Goal: Register for event/course

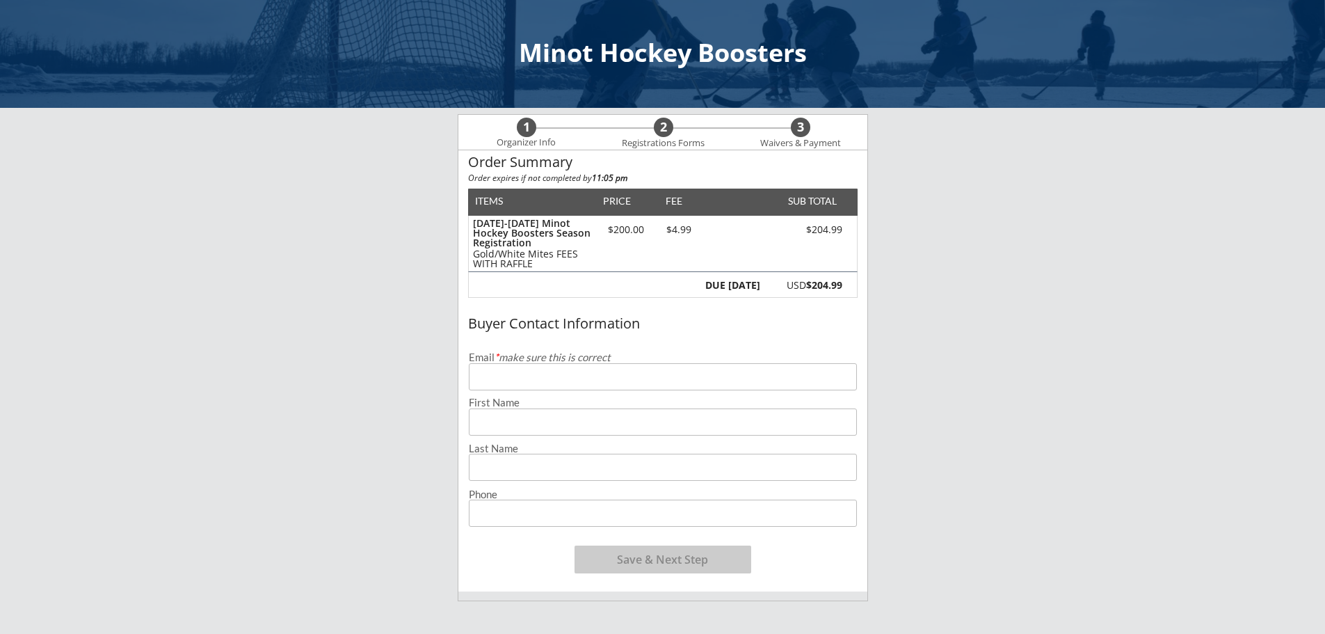
click at [628, 376] on input "email" at bounding box center [663, 376] width 388 height 27
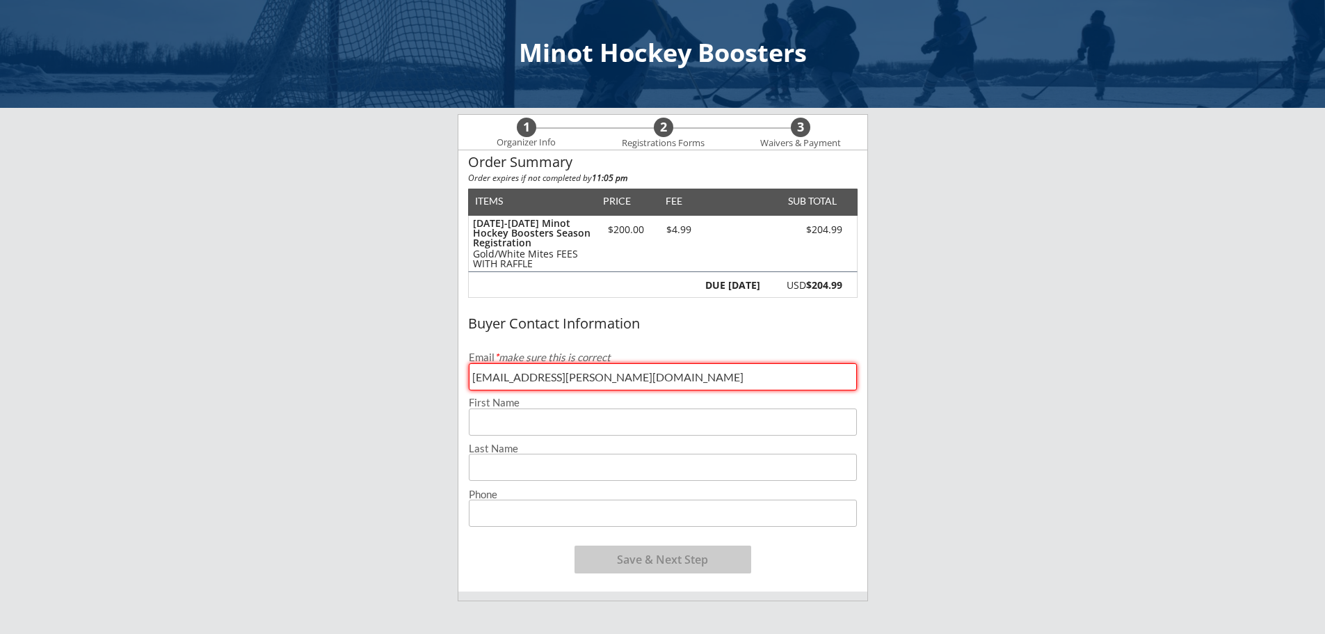
type input "[EMAIL_ADDRESS][PERSON_NAME][DOMAIN_NAME]"
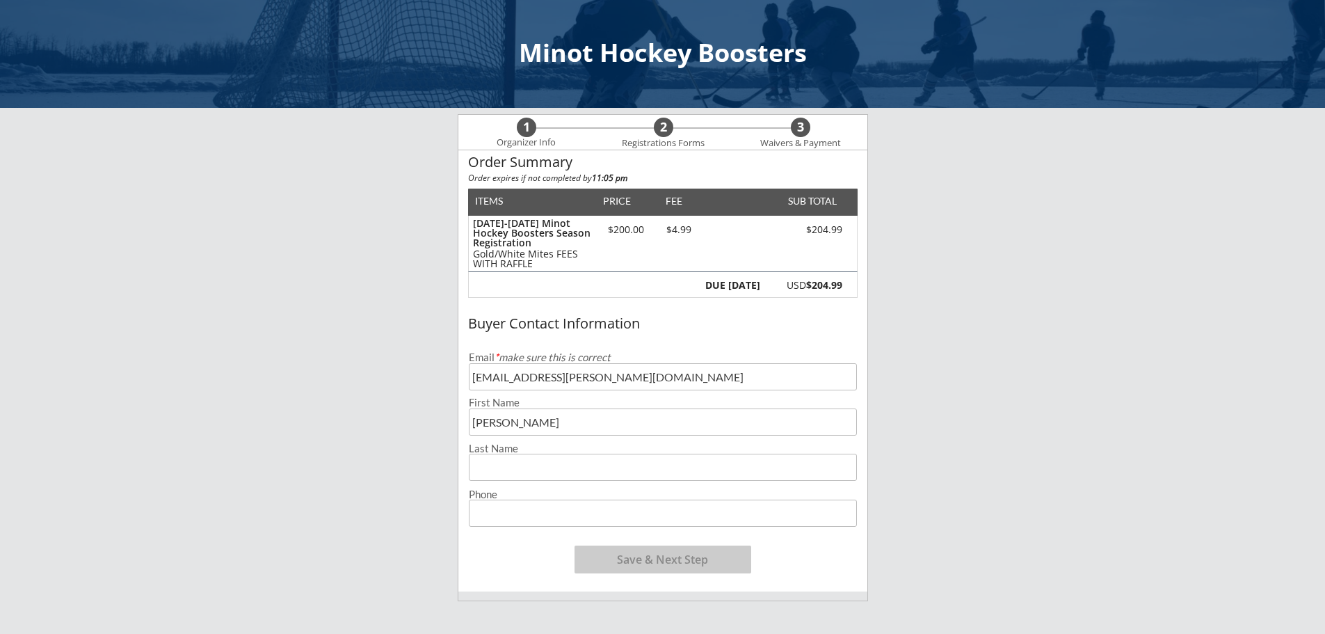
type input "[PERSON_NAME]"
type input "[PHONE_NUMBER]"
drag, startPoint x: 707, startPoint y: 556, endPoint x: 695, endPoint y: 558, distance: 11.9
click at [695, 558] on button "Save & Next Step" at bounding box center [662, 559] width 177 height 28
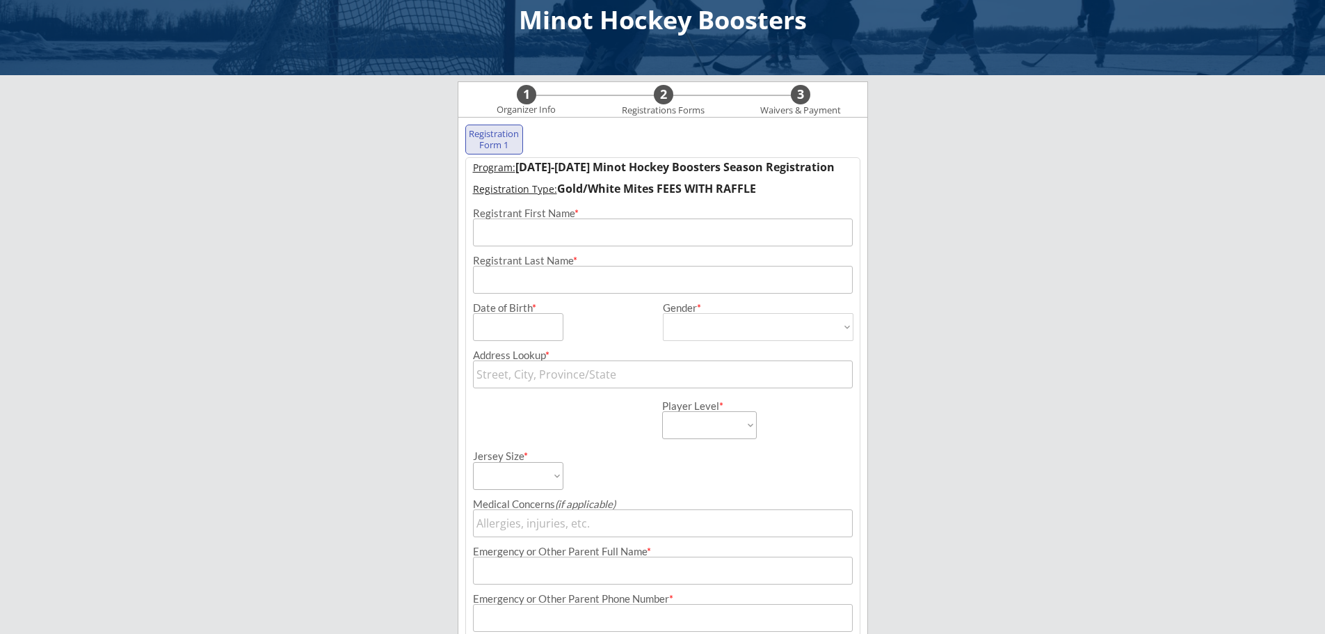
scroll to position [100, 0]
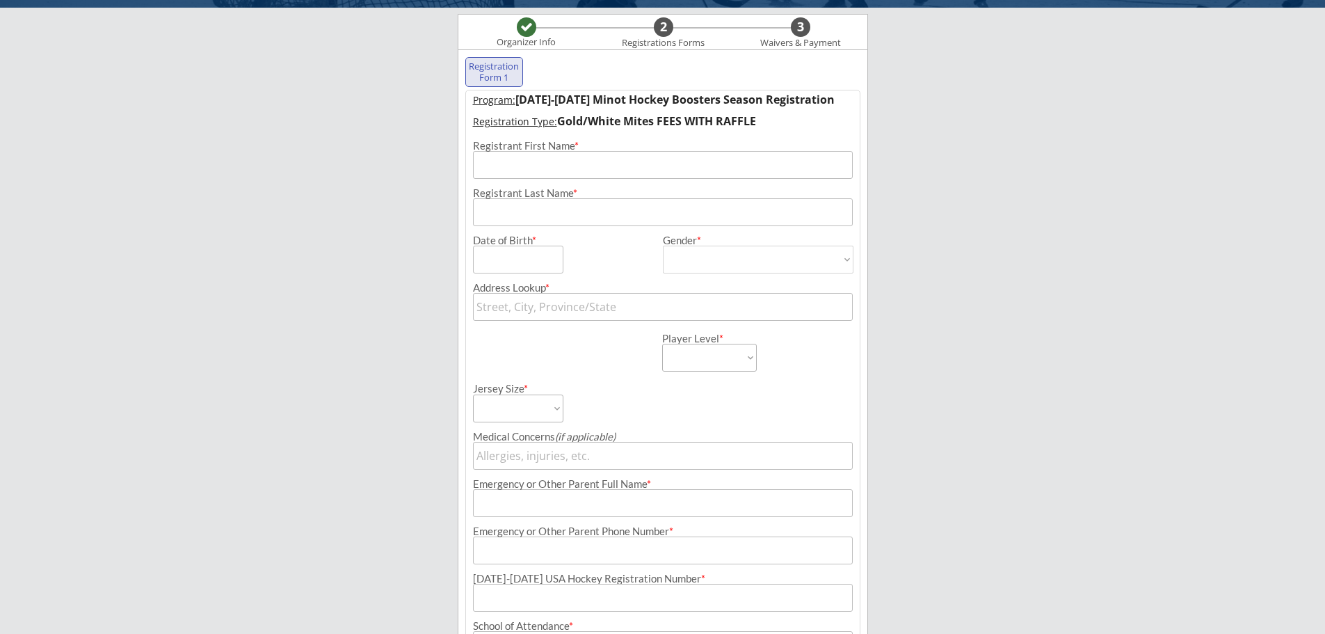
click at [599, 159] on input "input" at bounding box center [663, 165] width 380 height 28
type input "[PERSON_NAME]"
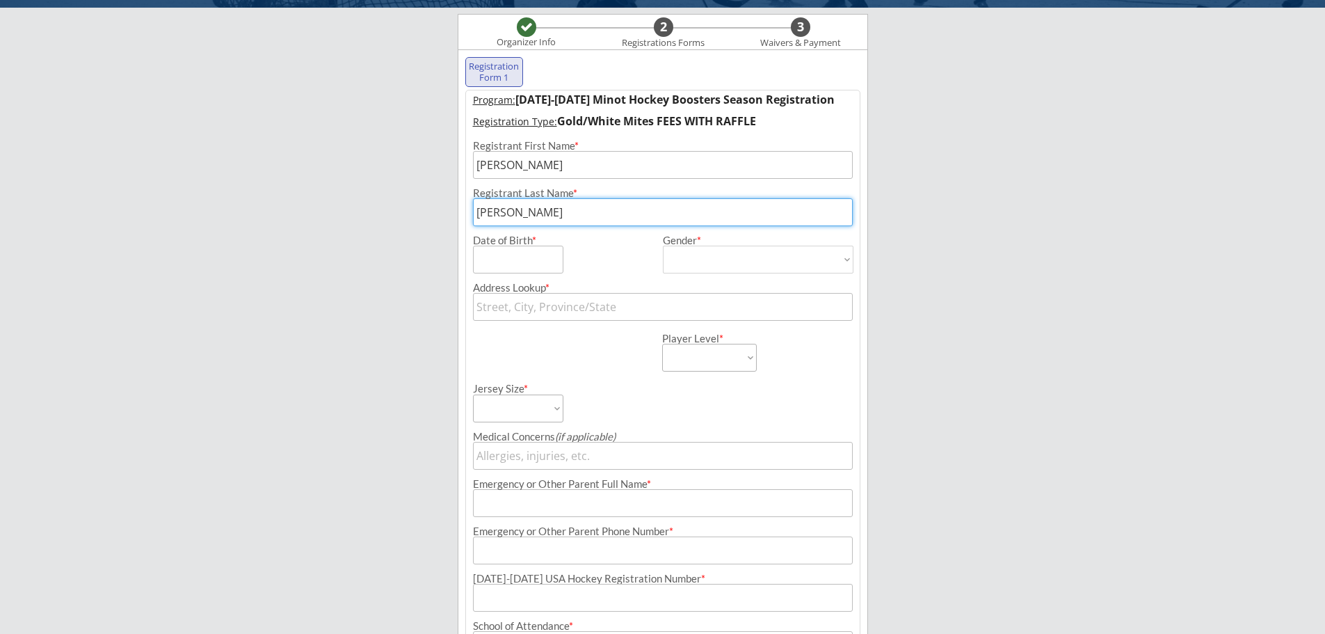
type input "[PERSON_NAME]"
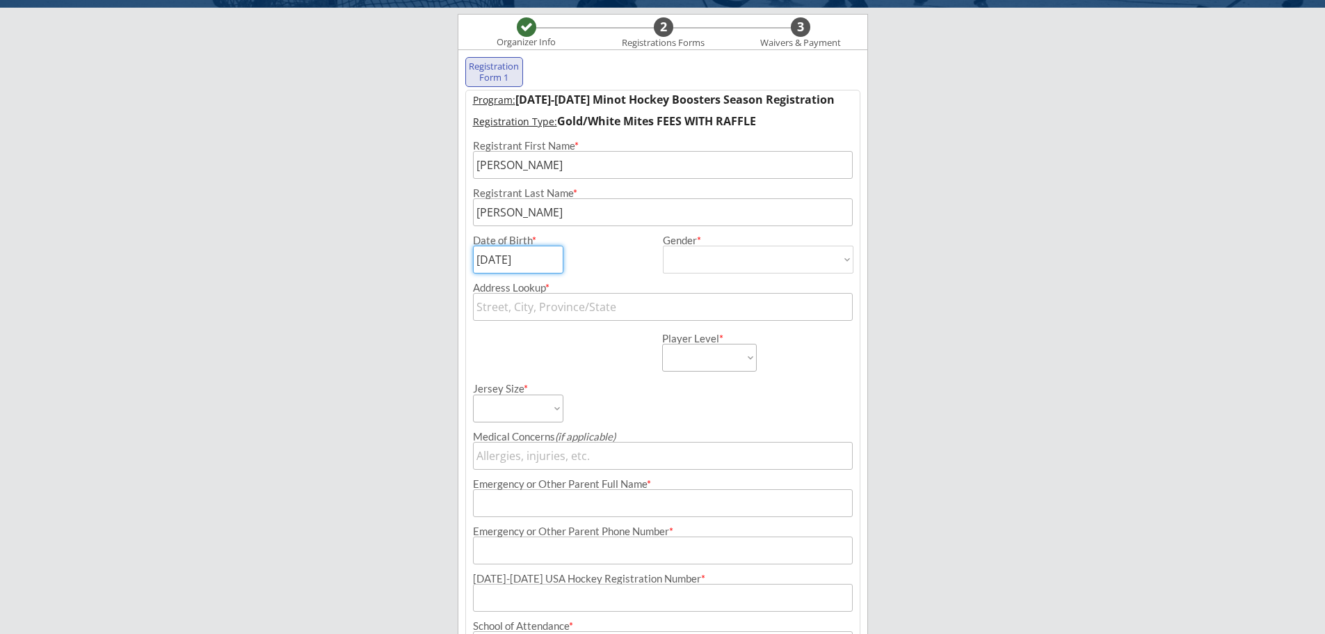
type input "[DATE]"
click at [838, 252] on select "[DEMOGRAPHIC_DATA] [DEMOGRAPHIC_DATA]" at bounding box center [758, 260] width 191 height 28
select select ""[DEMOGRAPHIC_DATA]""
click at [663, 246] on select "[DEMOGRAPHIC_DATA] [DEMOGRAPHIC_DATA]" at bounding box center [758, 260] width 191 height 28
type input "[DEMOGRAPHIC_DATA]"
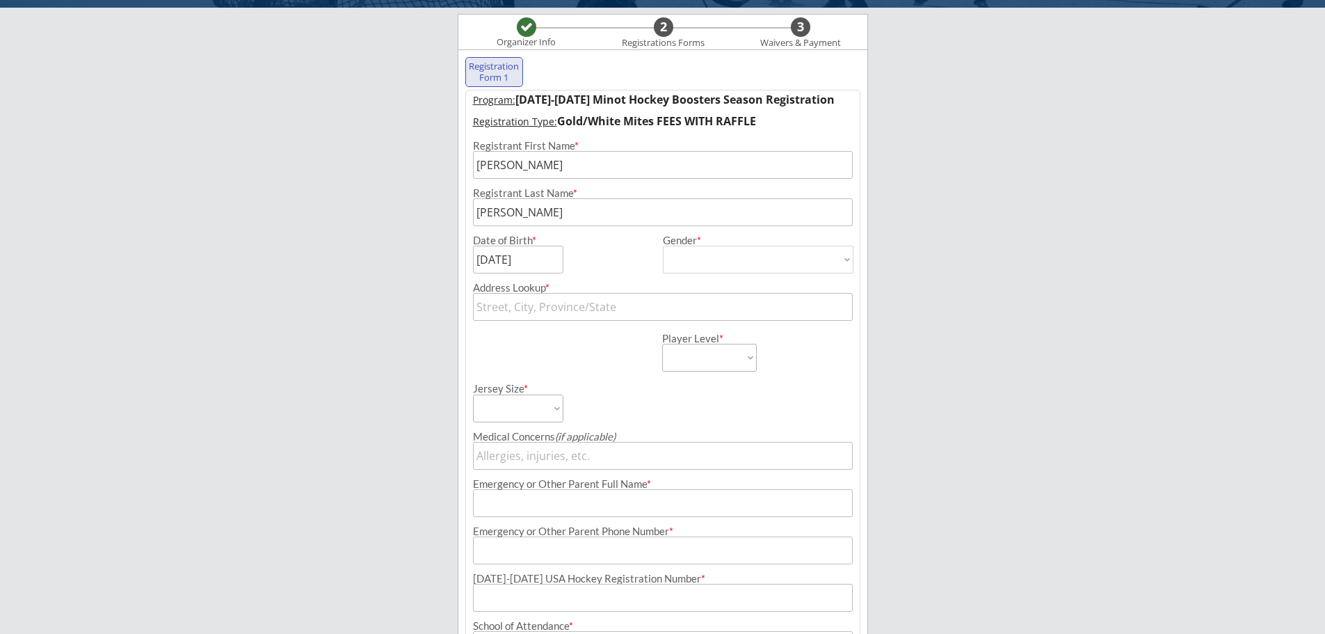
click at [819, 307] on input "text" at bounding box center [663, 307] width 380 height 28
type input "605"
type input "[STREET_ADDRESS][US_STATE]"
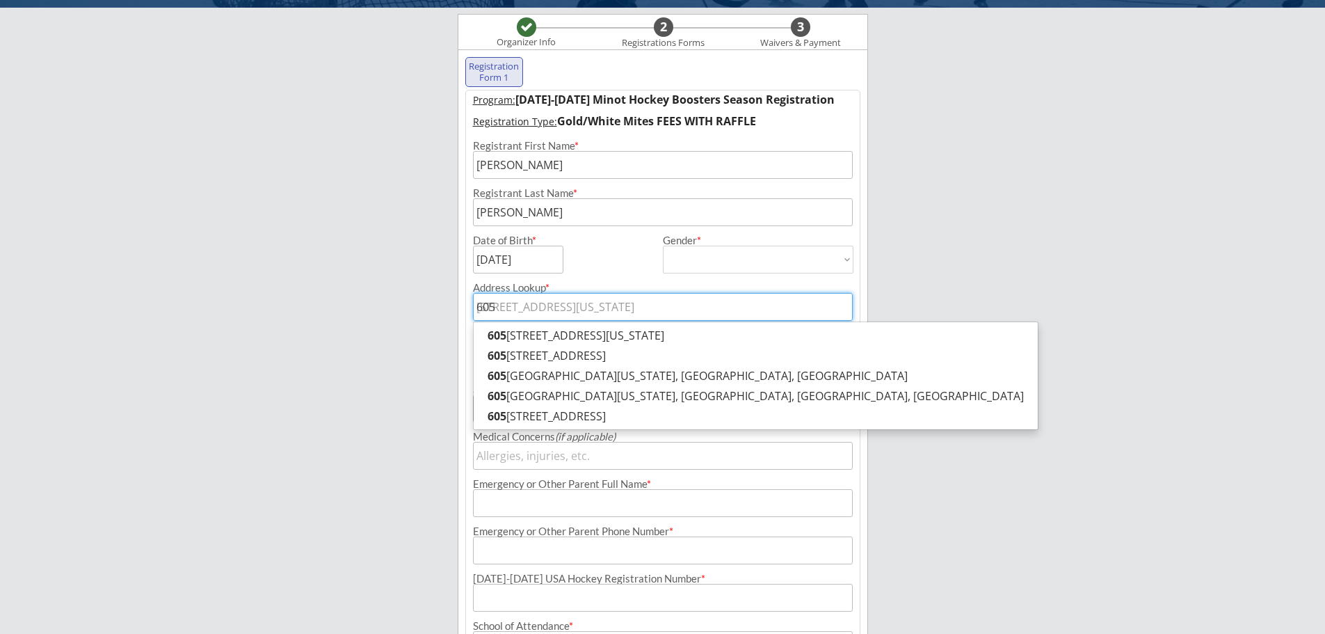
type input "605"
type input "[STREET_ADDRESS][US_STATE]"
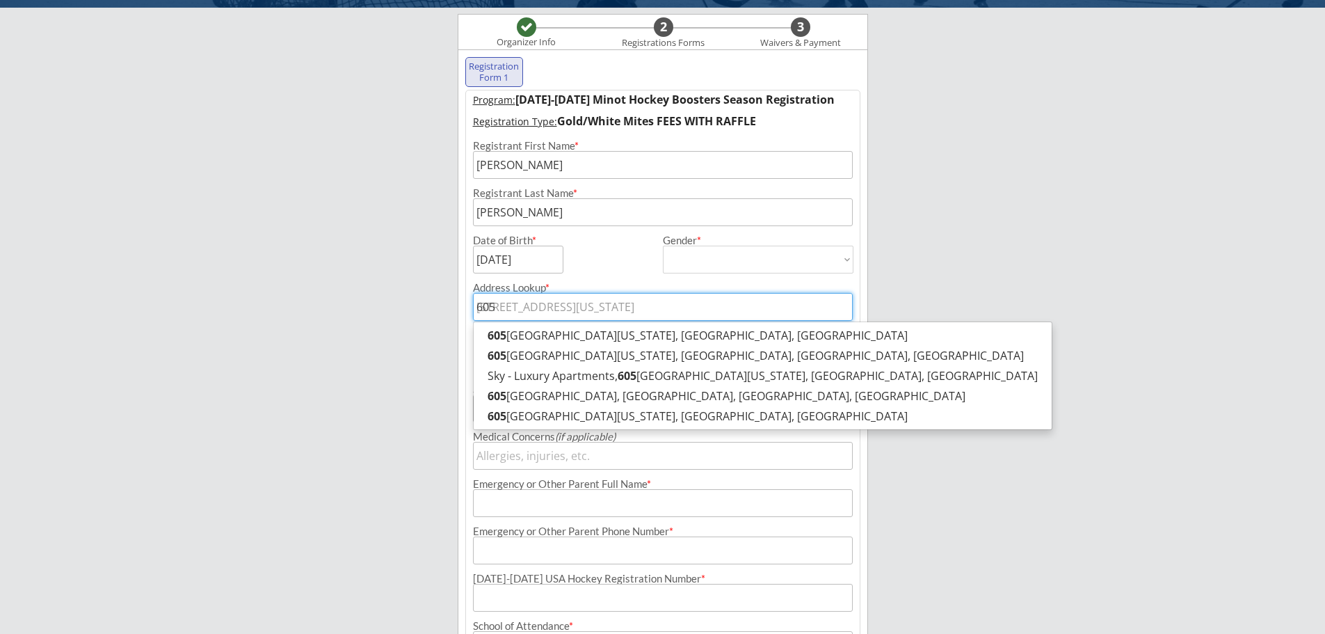
type input "605 H"
type input "[STREET_ADDRESS]"
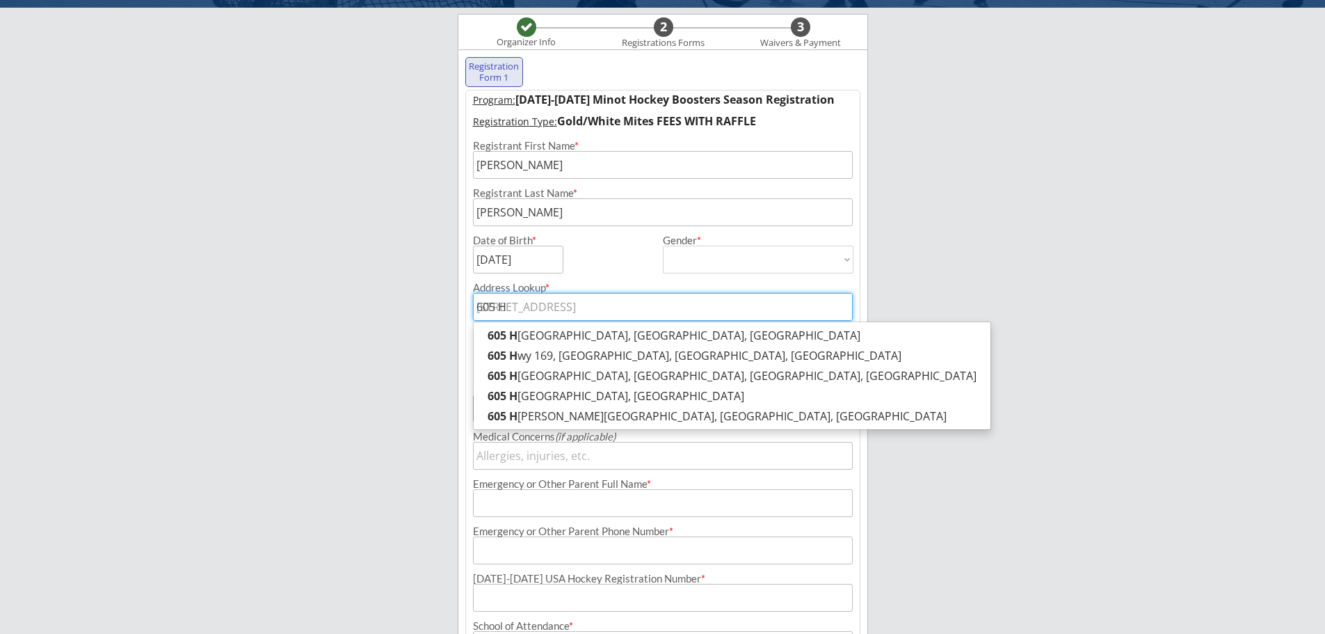
type input "605 Hi"
type input "[STREET_ADDRESS]"
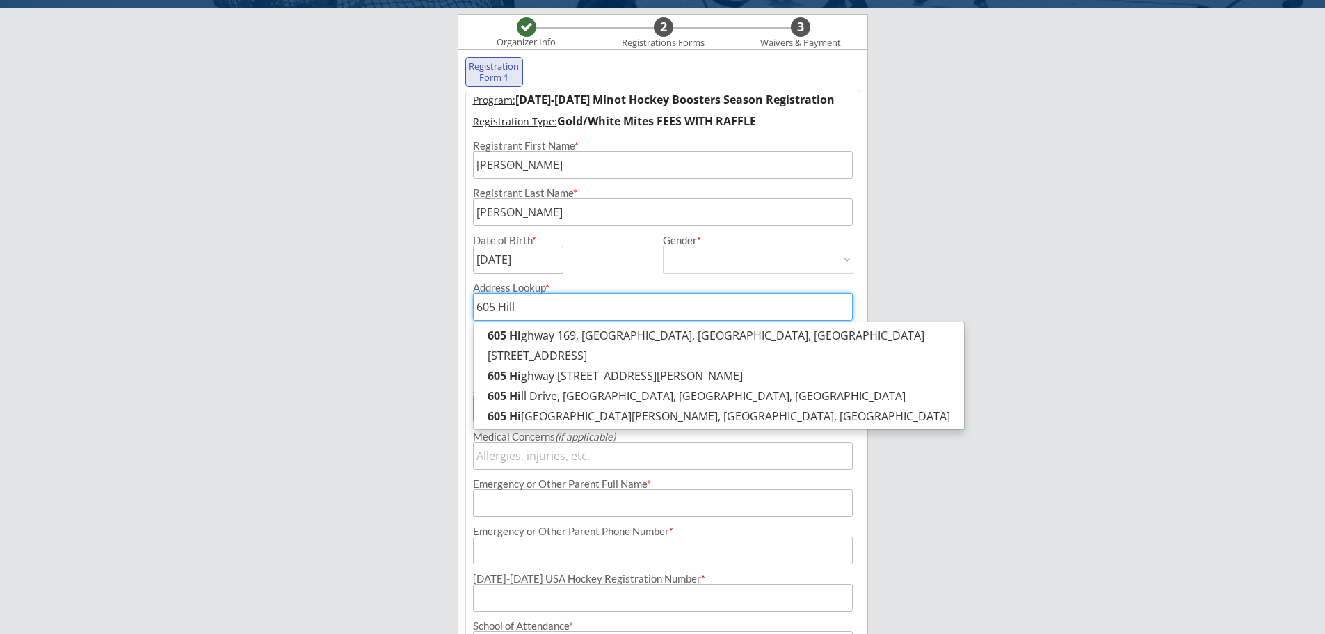
type input "605 Hillc"
type input "[STREET_ADDRESS]"
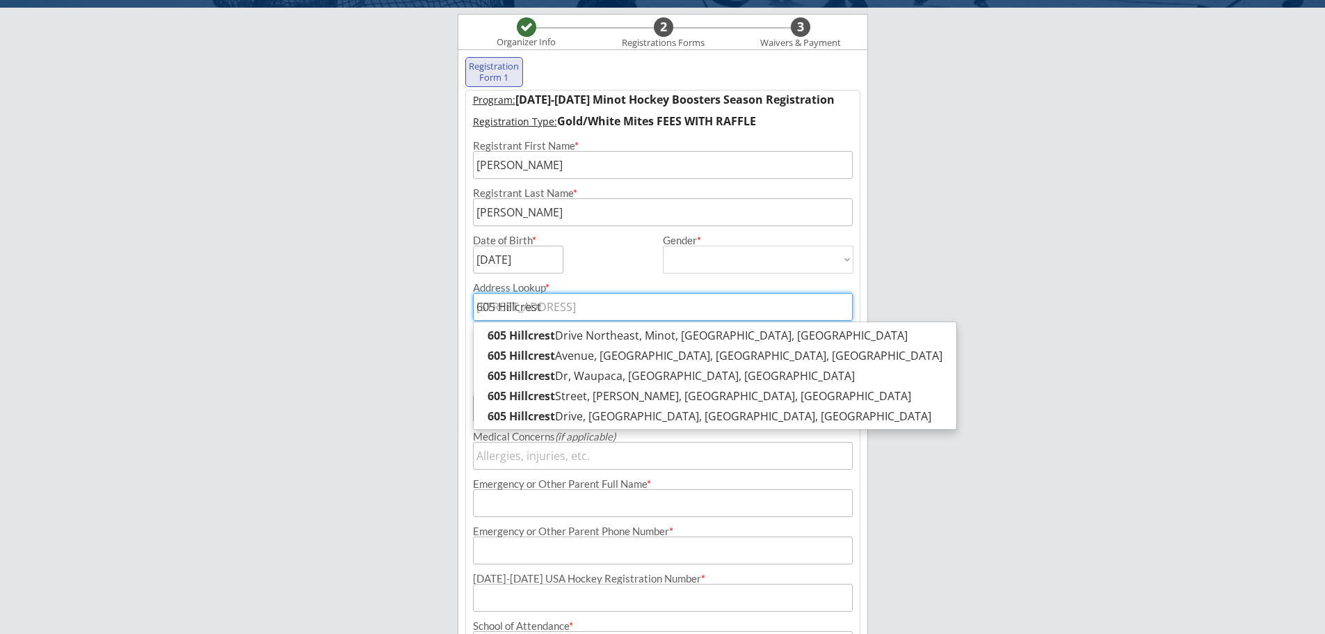
type input "605 Hillcrest D"
type input "[STREET_ADDRESS][PERSON_NAME]"
type input "[STREET_ADDRESS]"
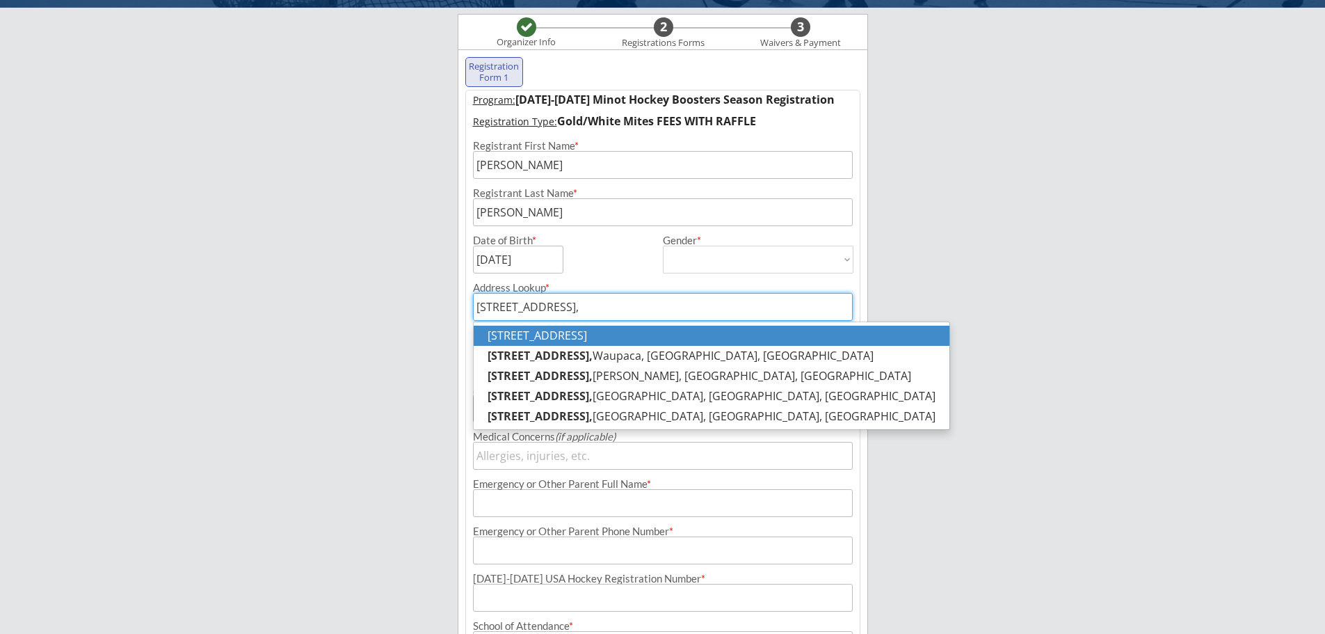
click at [817, 340] on p "[STREET_ADDRESS]" at bounding box center [712, 336] width 476 height 20
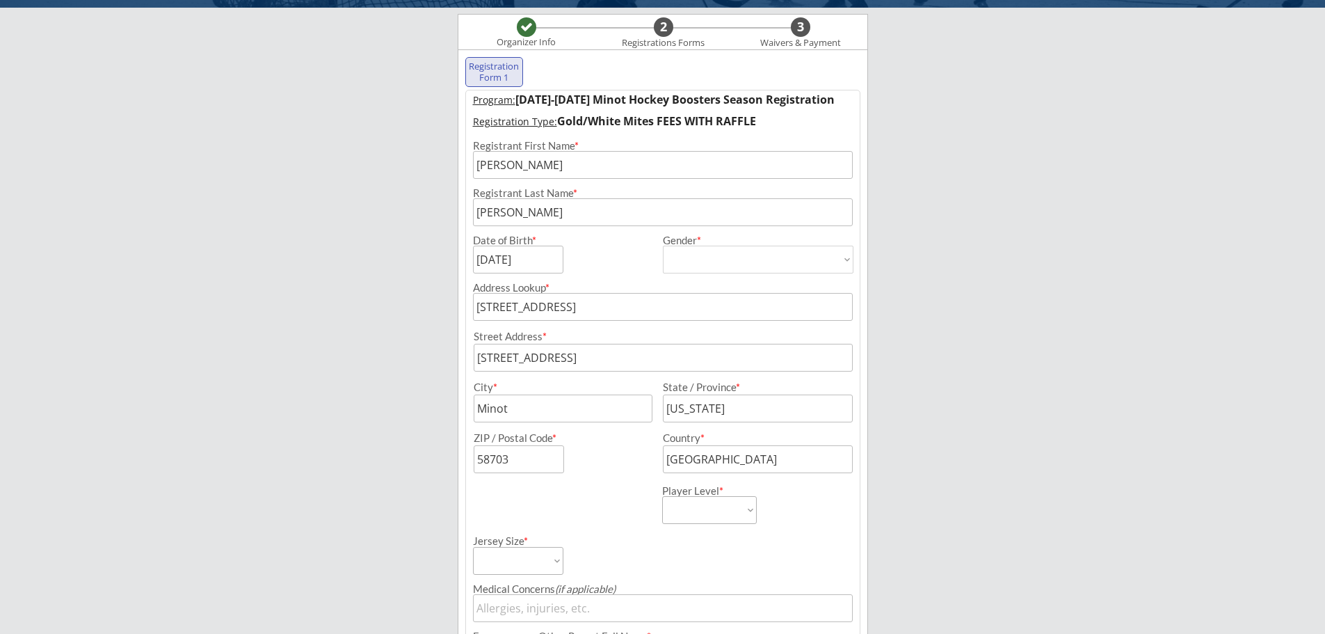
type input "[STREET_ADDRESS]"
click at [709, 516] on select "Learn to Play Boys Learn to Play Girls Maroon Mites Gold/White Mites Squirts Pe…" at bounding box center [709, 510] width 95 height 28
select select ""Gold/White Mites""
click at [662, 496] on select "Learn to Play Boys Learn to Play Girls Maroon Mites Gold/White Mites Squirts Pe…" at bounding box center [709, 510] width 95 height 28
click at [635, 504] on div "Player Level * Learn to Play Boys Learn to Play Girls Maroon Mites Gold/White M…" at bounding box center [663, 498] width 394 height 51
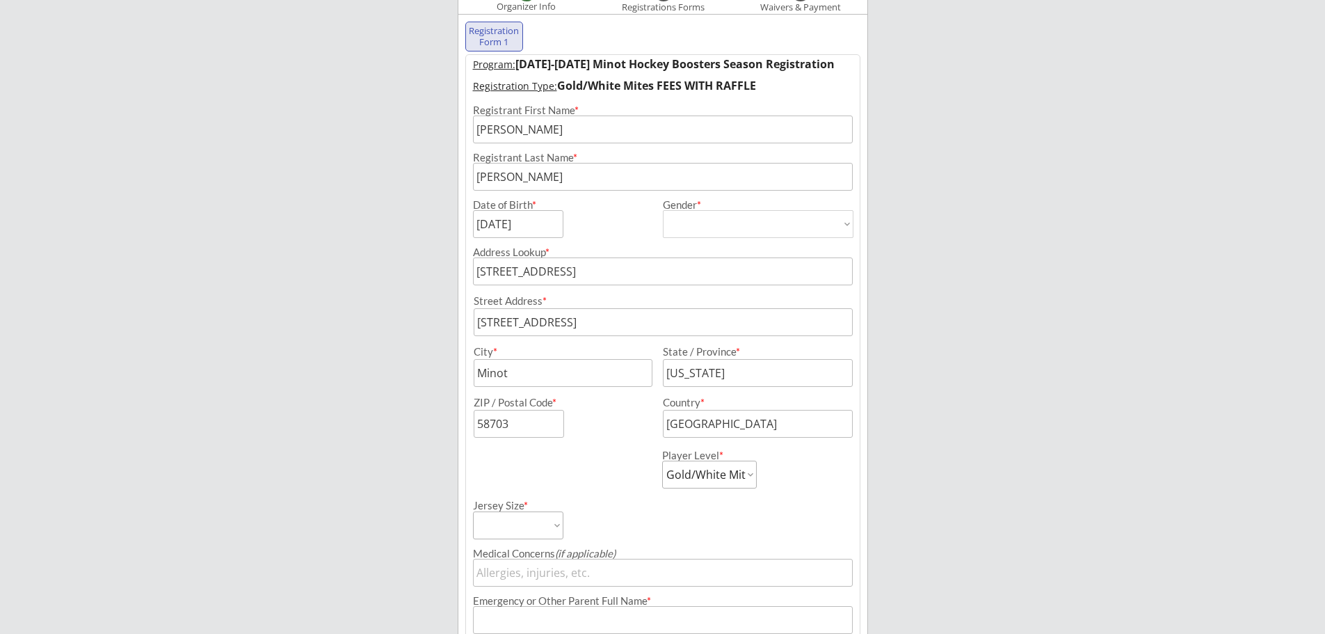
scroll to position [170, 0]
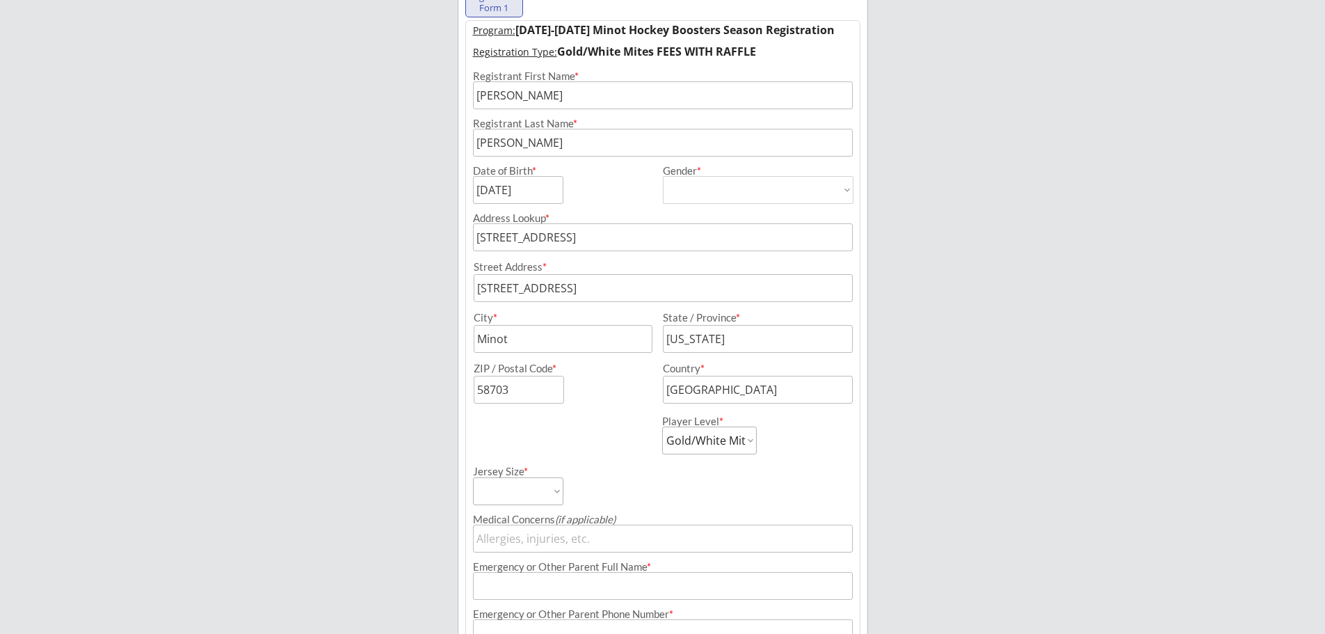
click at [548, 488] on select "Adult Small Adult Medium Adult Large Adult XL Goalie Cut" at bounding box center [518, 491] width 90 height 28
select select ""Adult Small""
click at [473, 477] on select "Adult Small Adult Medium Adult Large Adult XL Goalie Cut" at bounding box center [518, 491] width 90 height 28
click at [580, 474] on div "Jersey Size * Adult Small Adult Medium Adult Large Adult XL Goalie Cut" at bounding box center [567, 479] width 188 height 51
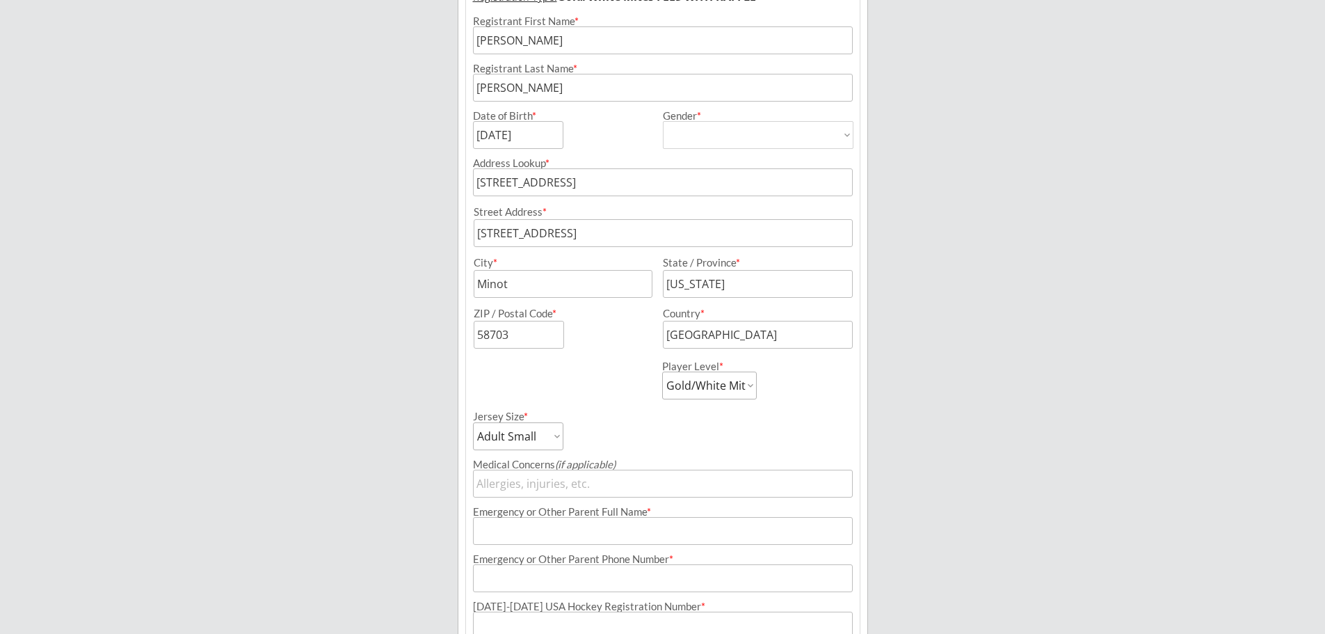
scroll to position [309, 0]
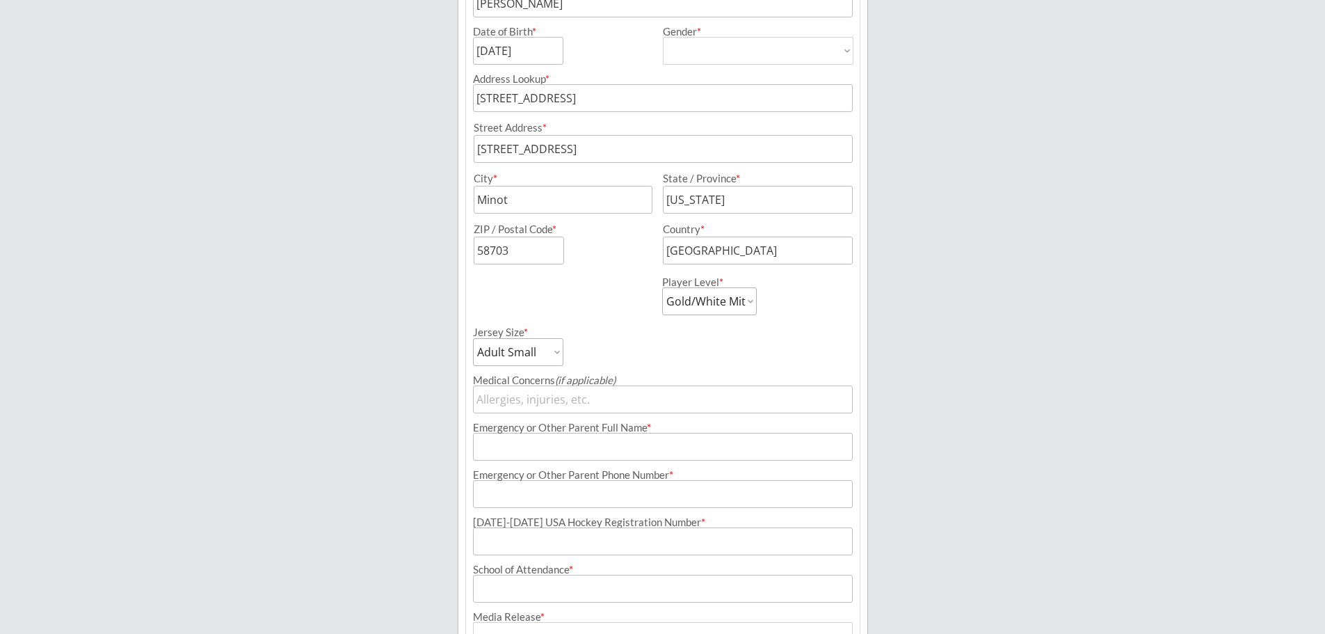
click at [486, 345] on select "Adult Small Adult Medium Adult Large Adult XL Goalie Cut" at bounding box center [518, 352] width 90 height 28
click at [473, 338] on select "Adult Small Adult Medium Adult Large Adult XL Goalie Cut" at bounding box center [518, 352] width 90 height 28
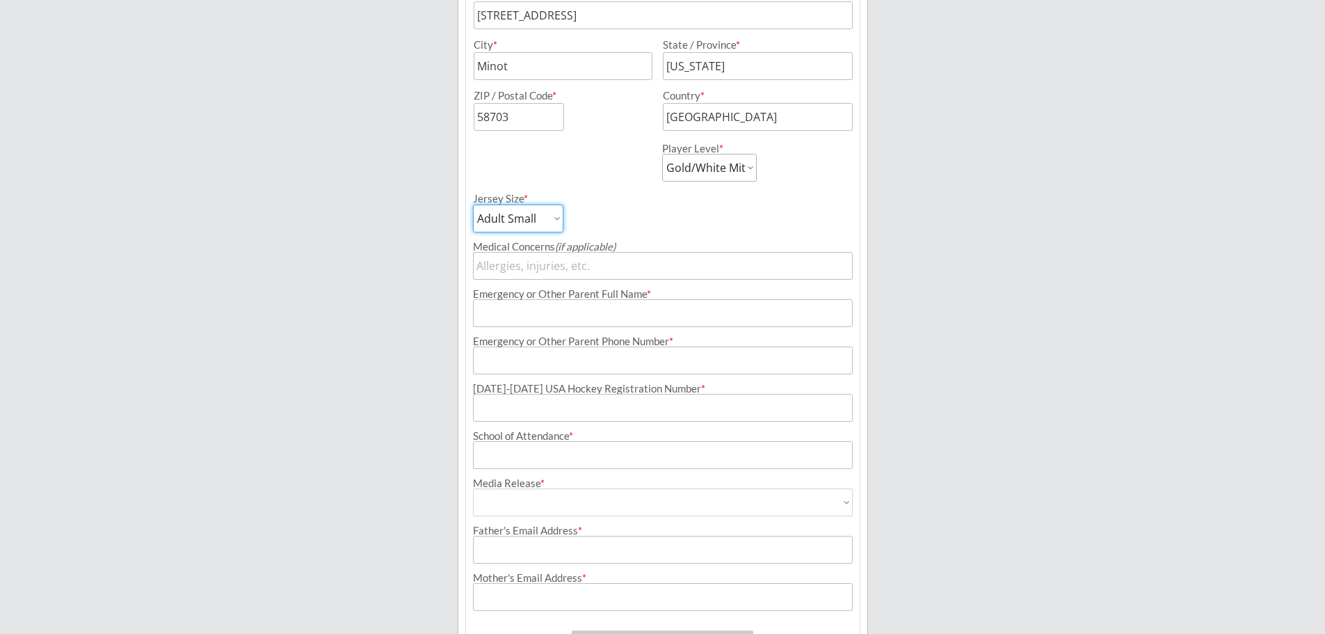
scroll to position [448, 0]
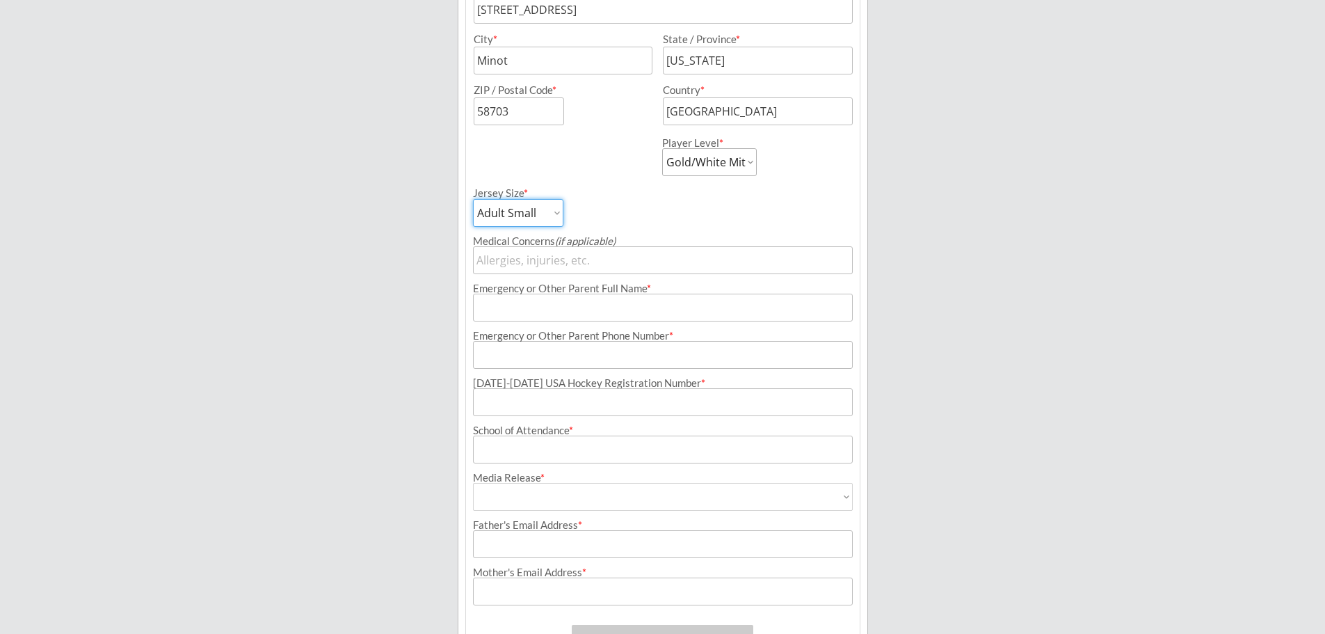
click at [520, 307] on input "input" at bounding box center [663, 308] width 380 height 28
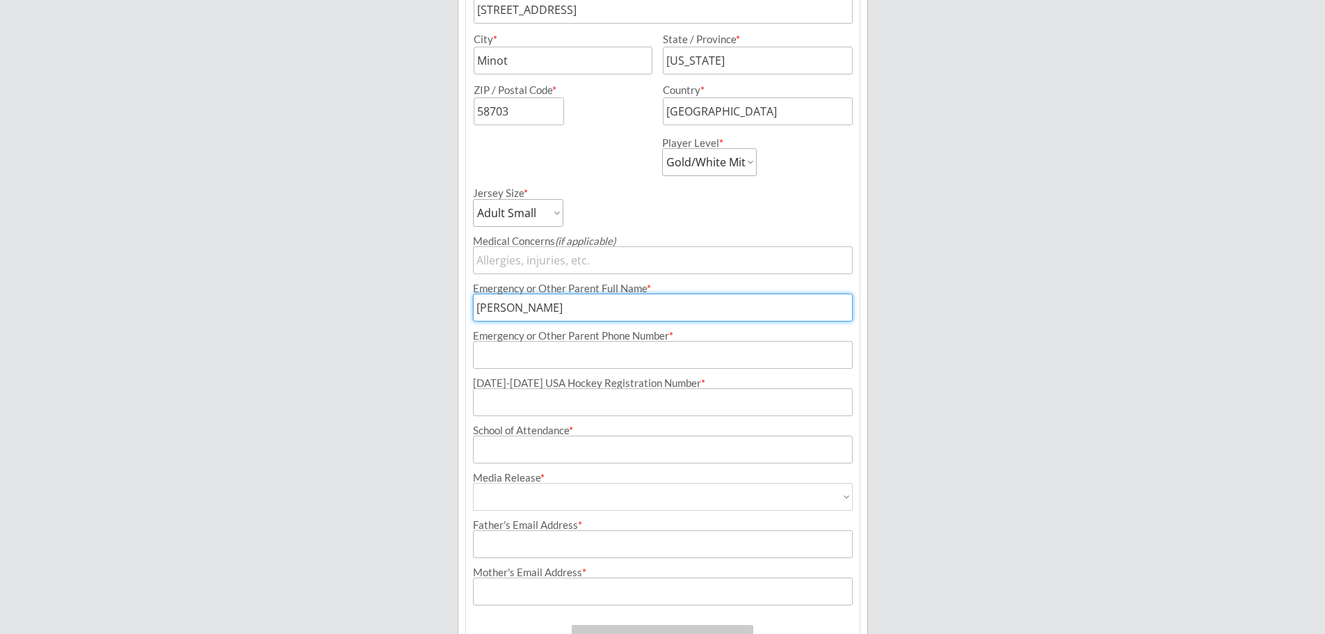
type input "[PERSON_NAME]"
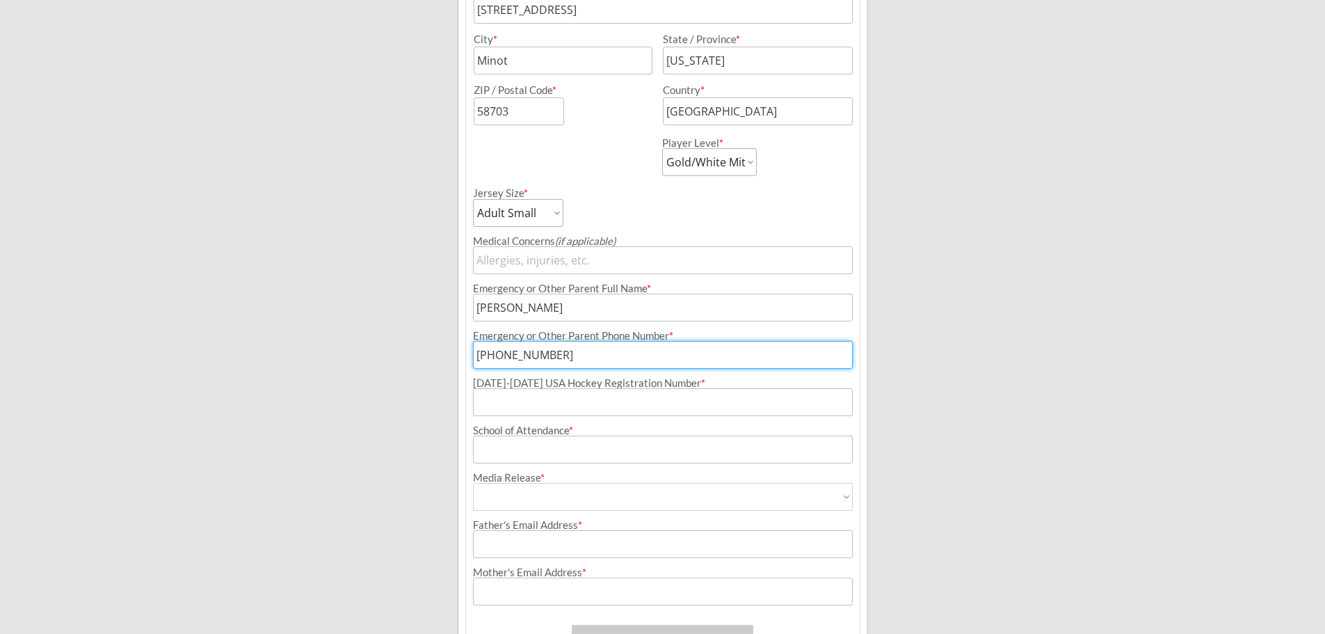
type input "[PHONE_NUMBER]"
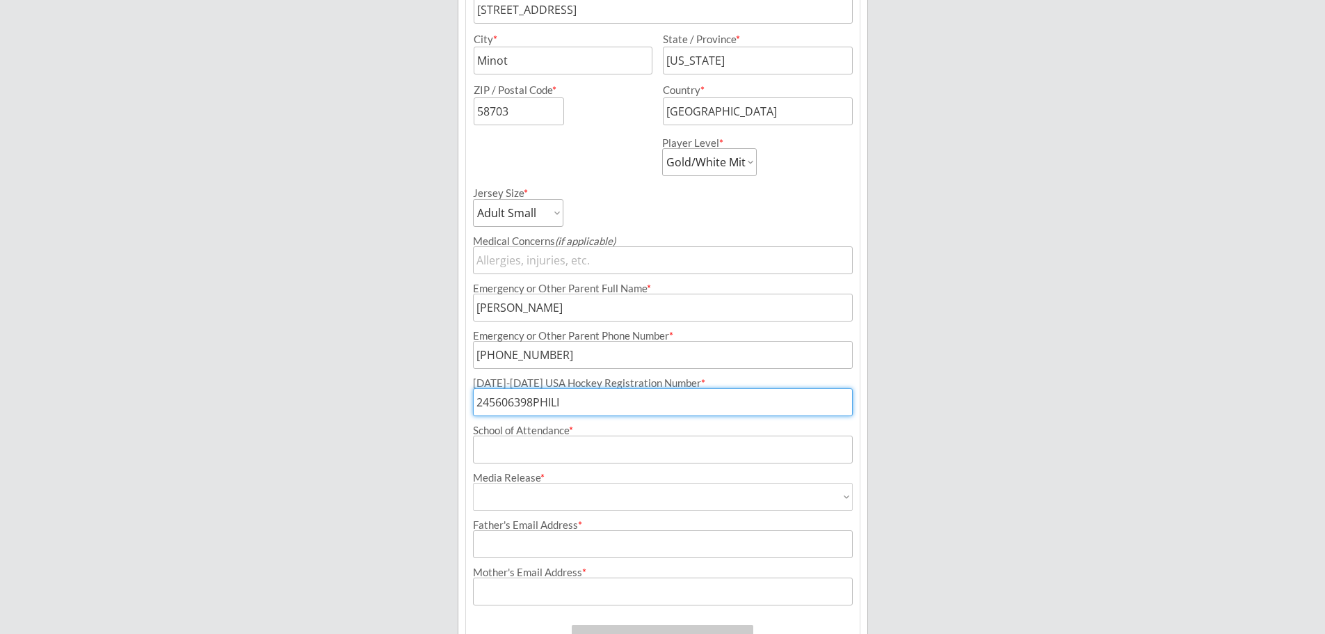
type input "245606398PHILI"
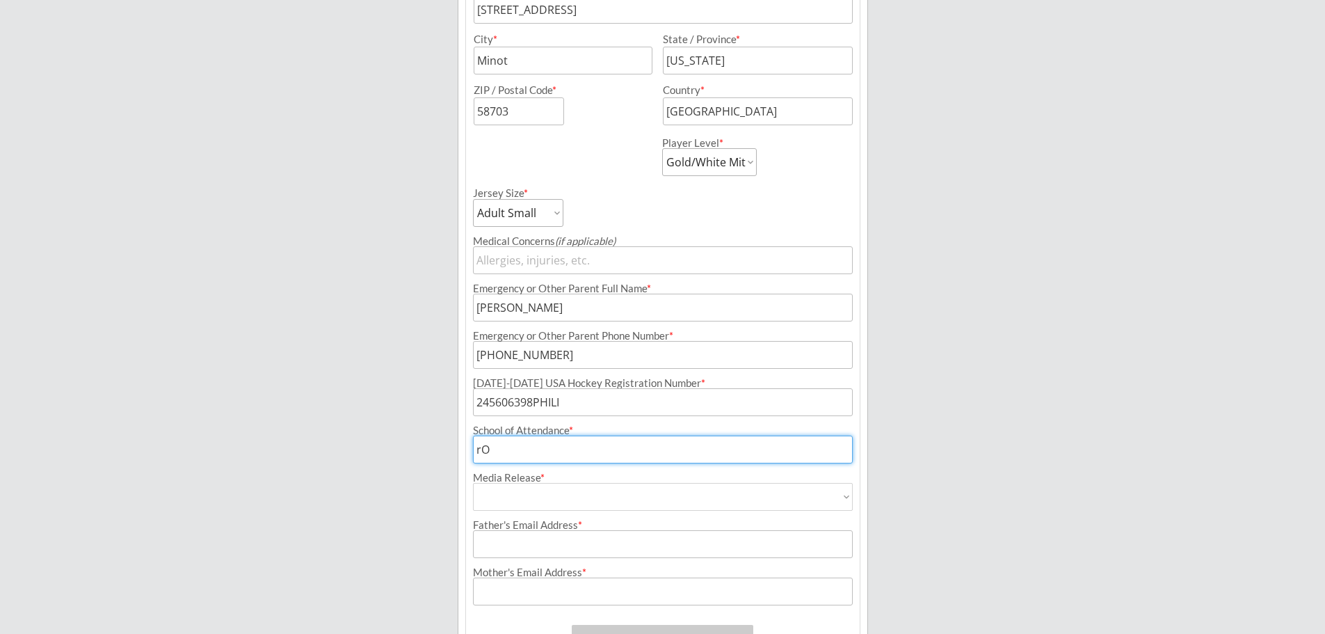
type input "r"
type input "[GEOGRAPHIC_DATA]"
click at [581, 492] on select "Yes No" at bounding box center [663, 497] width 380 height 28
select select ""Yes""
click at [473, 483] on select "Yes No" at bounding box center [663, 497] width 380 height 28
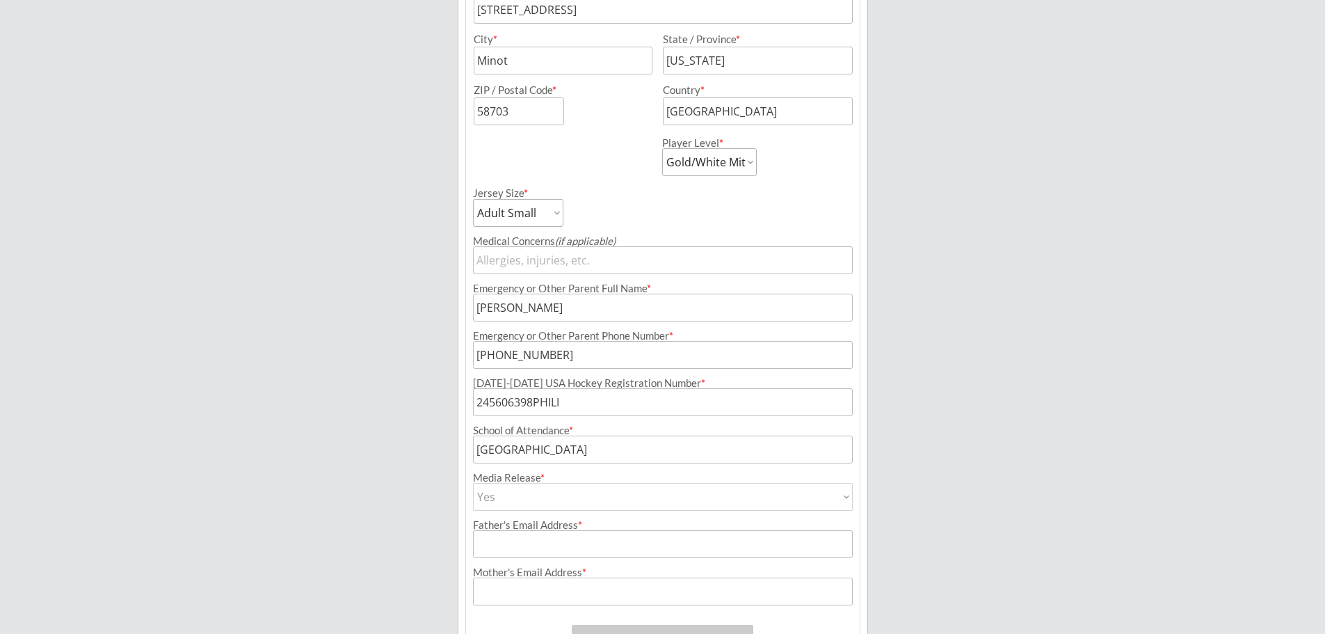
type input "Yes"
click at [583, 539] on input "input" at bounding box center [663, 544] width 380 height 28
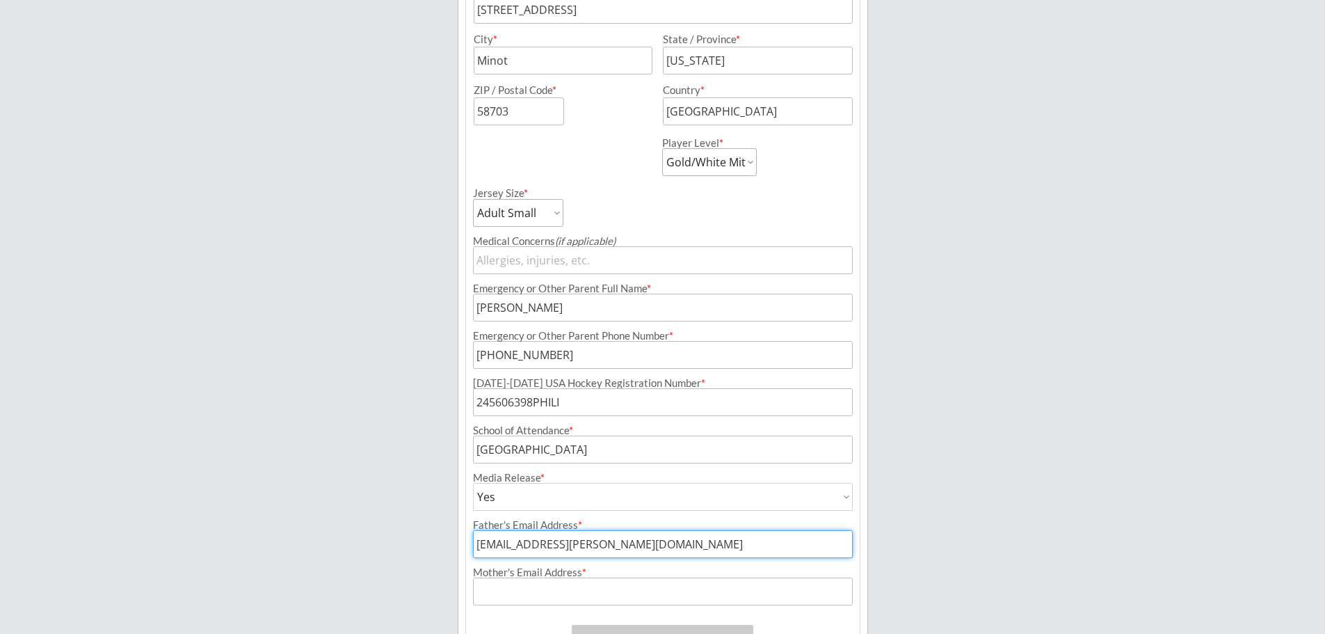
type input "[EMAIL_ADDRESS][PERSON_NAME][DOMAIN_NAME]"
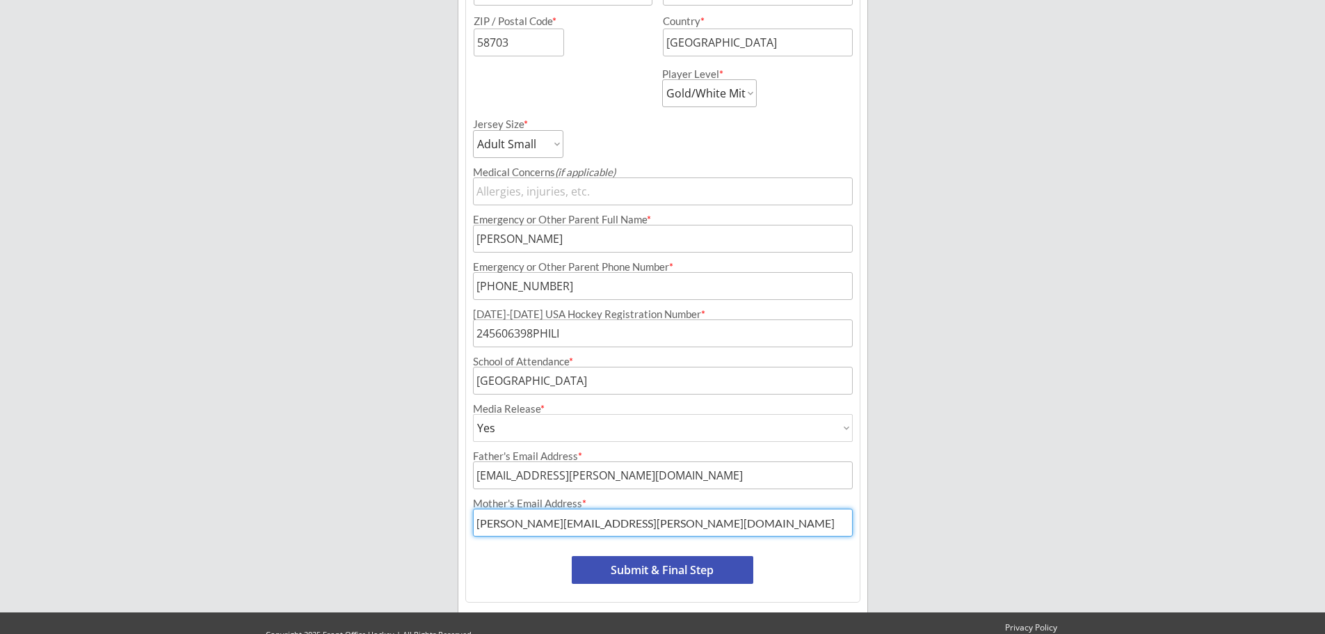
scroll to position [543, 0]
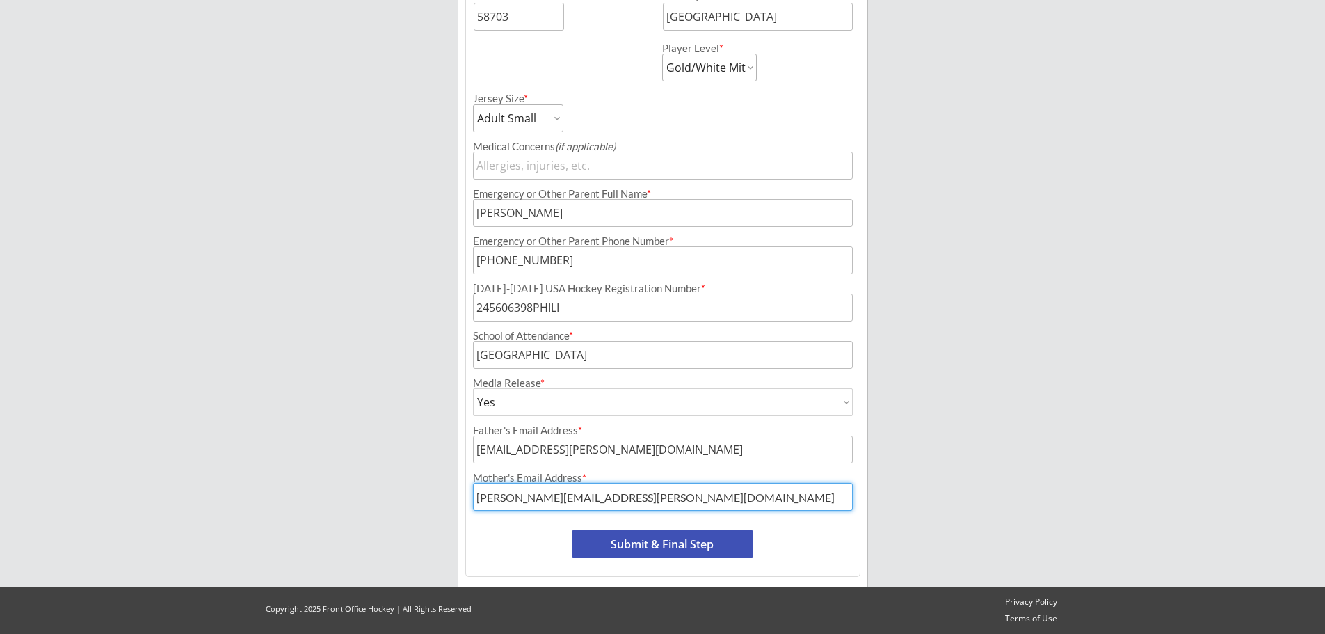
type input "[PERSON_NAME][EMAIL_ADDRESS][PERSON_NAME][DOMAIN_NAME]"
